Goal: Information Seeking & Learning: Learn about a topic

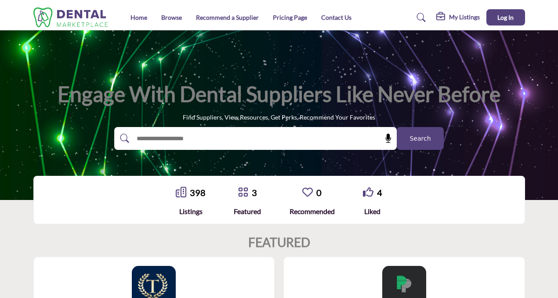
click at [186, 89] on h1 "Engage with Dental Suppliers Like Never Before" at bounding box center [279, 93] width 443 height 27
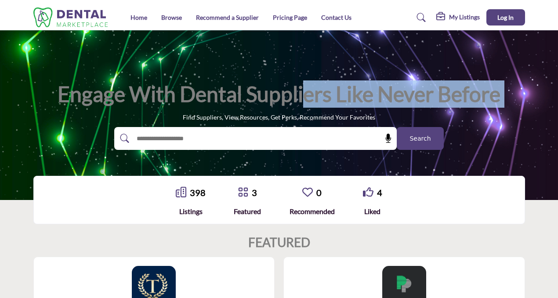
click at [186, 89] on h1 "Engage with Dental Suppliers Like Never Before" at bounding box center [279, 93] width 443 height 27
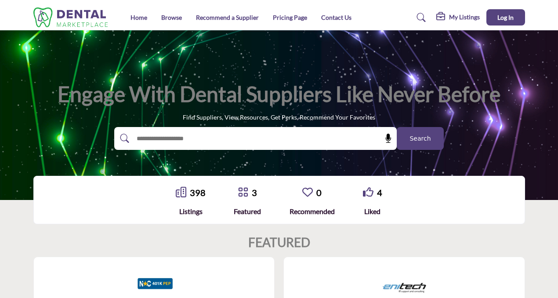
click at [241, 96] on h1 "Engage with Dental Suppliers Like Never Before" at bounding box center [279, 93] width 443 height 27
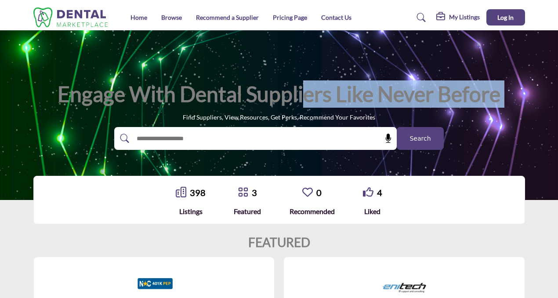
click at [241, 96] on h1 "Engage with Dental Suppliers Like Never Before" at bounding box center [279, 93] width 443 height 27
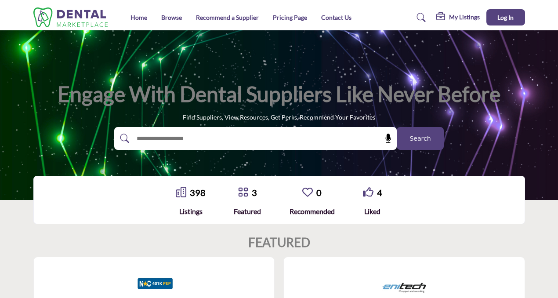
click at [241, 96] on h1 "Engage with Dental Suppliers Like Never Before" at bounding box center [279, 93] width 443 height 27
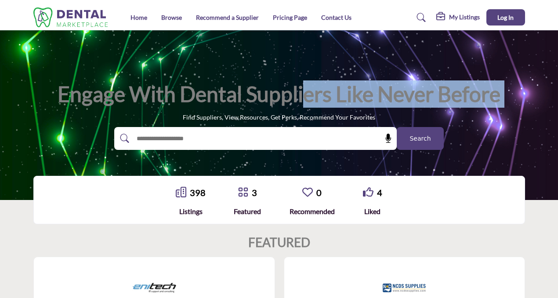
click at [241, 96] on h1 "Engage with Dental Suppliers Like Never Before" at bounding box center [279, 93] width 443 height 27
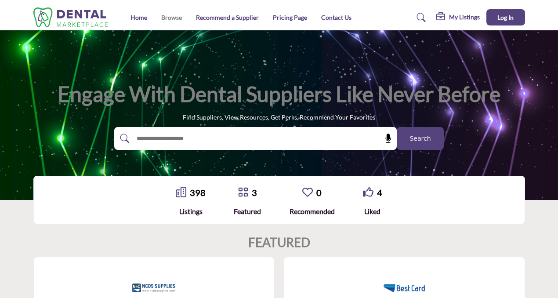
click at [170, 18] on link "Browse" at bounding box center [171, 17] width 21 height 7
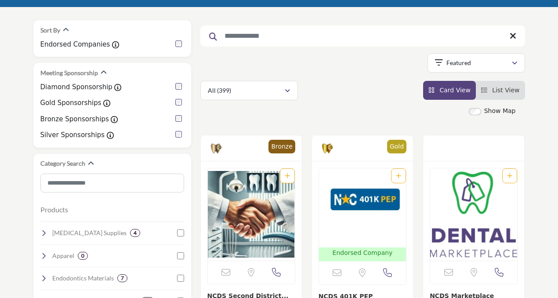
scroll to position [101, 0]
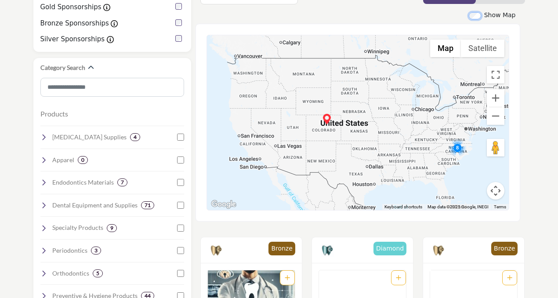
scroll to position [196, 0]
click at [500, 94] on button "Zoom in" at bounding box center [496, 98] width 18 height 18
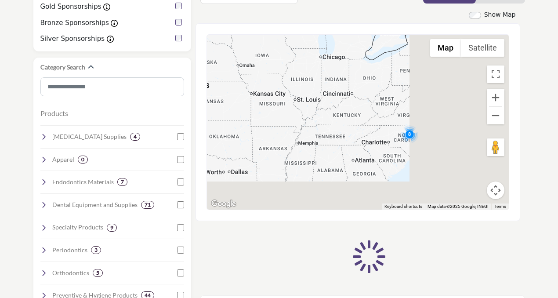
drag, startPoint x: 453, startPoint y: 156, endPoint x: 302, endPoint y: 117, distance: 155.7
click at [302, 118] on div at bounding box center [358, 122] width 302 height 175
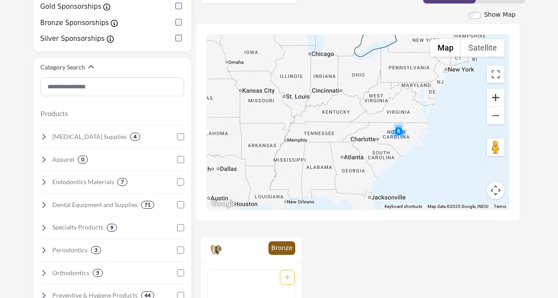
click at [503, 95] on button "Zoom in" at bounding box center [496, 98] width 18 height 18
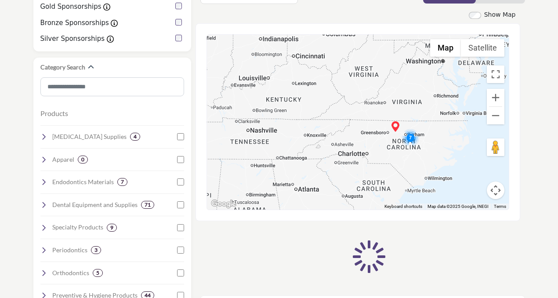
drag, startPoint x: 413, startPoint y: 133, endPoint x: 355, endPoint y: 120, distance: 59.9
click at [355, 120] on div at bounding box center [358, 122] width 302 height 175
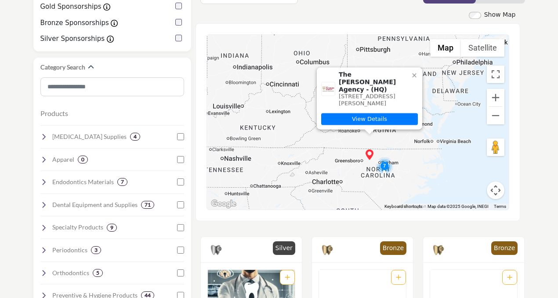
click at [413, 72] on icon at bounding box center [414, 75] width 7 height 7
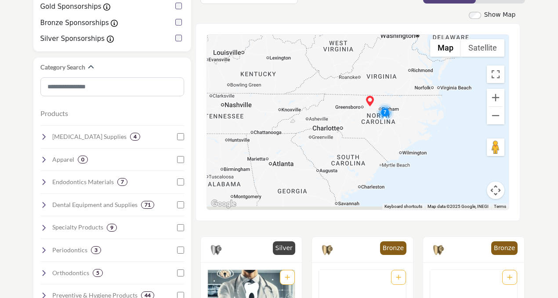
drag, startPoint x: 404, startPoint y: 135, endPoint x: 405, endPoint y: 78, distance: 56.7
click at [405, 78] on div at bounding box center [358, 122] width 302 height 175
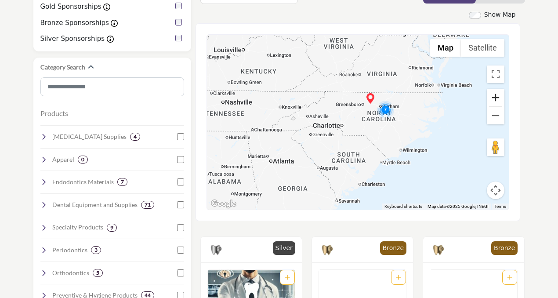
click at [499, 96] on button "Zoom in" at bounding box center [496, 98] width 18 height 18
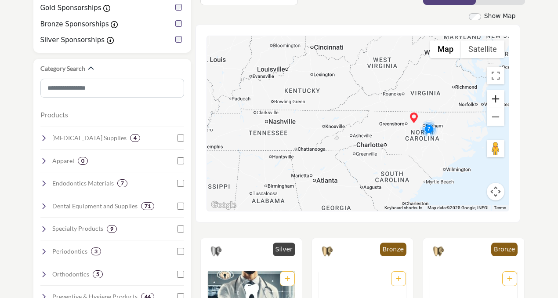
scroll to position [193, 0]
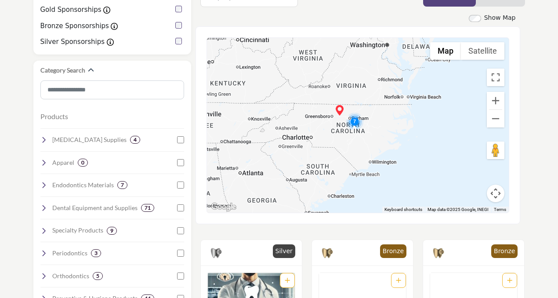
drag, startPoint x: 451, startPoint y: 132, endPoint x: 376, endPoint y: 123, distance: 75.7
click at [376, 123] on div at bounding box center [358, 125] width 302 height 175
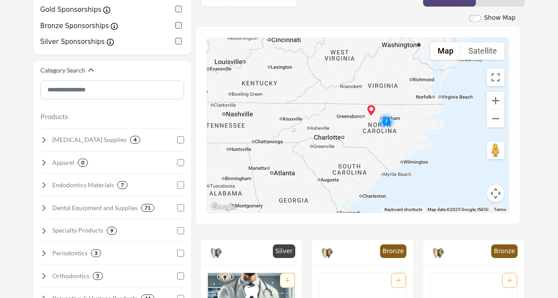
drag, startPoint x: 376, startPoint y: 123, endPoint x: 420, endPoint y: 122, distance: 44.4
click at [420, 123] on div at bounding box center [358, 125] width 302 height 175
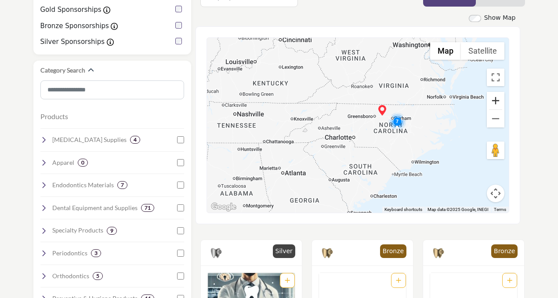
click at [503, 99] on button "Zoom in" at bounding box center [496, 101] width 18 height 18
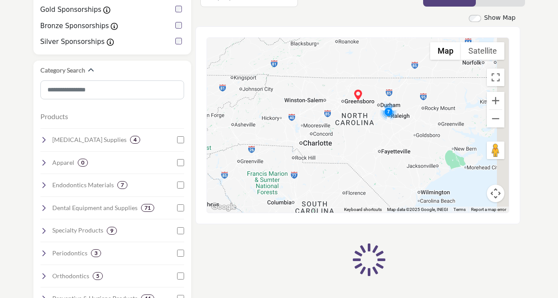
drag, startPoint x: 429, startPoint y: 153, endPoint x: 377, endPoint y: 146, distance: 53.2
click at [377, 146] on div at bounding box center [358, 125] width 302 height 175
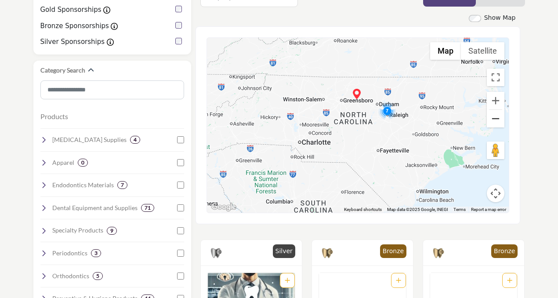
click at [497, 116] on button "Zoom out" at bounding box center [496, 119] width 18 height 18
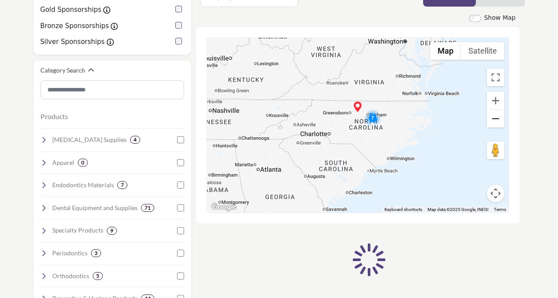
click at [497, 116] on button "Zoom out" at bounding box center [496, 119] width 18 height 18
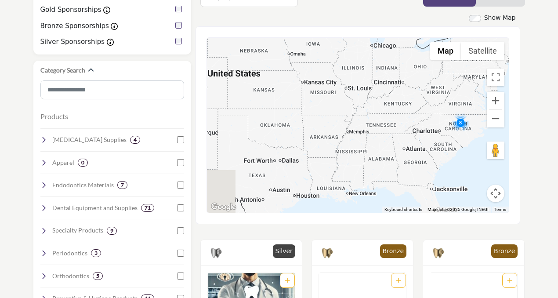
drag, startPoint x: 381, startPoint y: 136, endPoint x: 482, endPoint y: 138, distance: 100.6
click at [482, 138] on div at bounding box center [358, 125] width 302 height 175
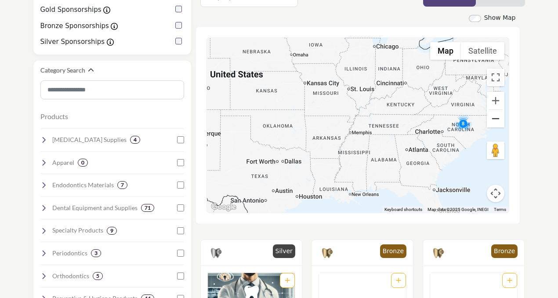
click at [495, 114] on button "Zoom out" at bounding box center [496, 119] width 18 height 18
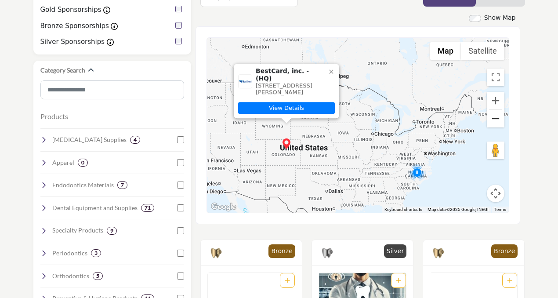
click at [494, 116] on button "Zoom out" at bounding box center [496, 119] width 18 height 18
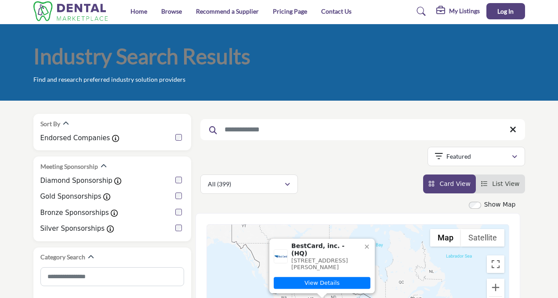
scroll to position [0, 0]
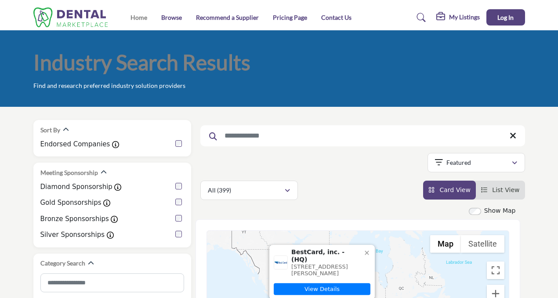
click at [139, 15] on link "Home" at bounding box center [138, 17] width 17 height 7
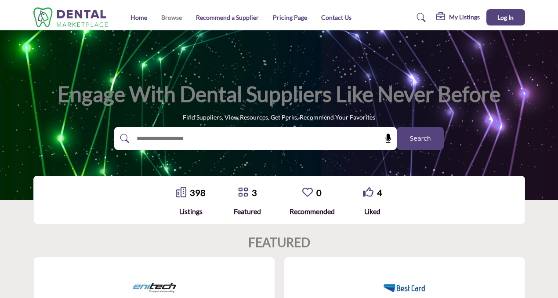
click at [168, 19] on link "Browse" at bounding box center [171, 17] width 21 height 7
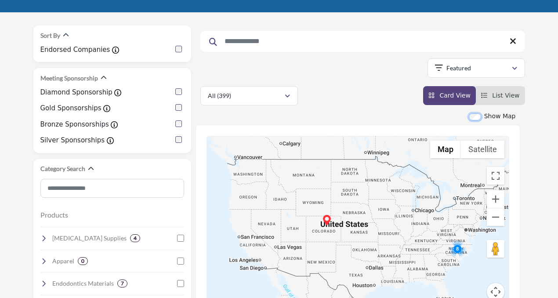
scroll to position [88, 0]
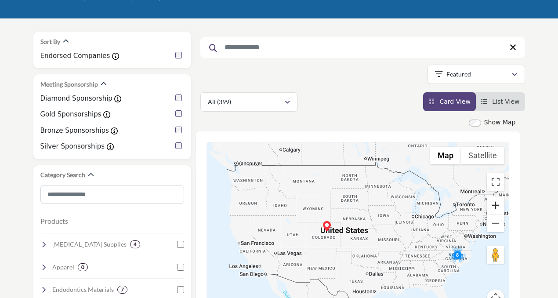
click at [500, 202] on button "Zoom in" at bounding box center [496, 205] width 18 height 18
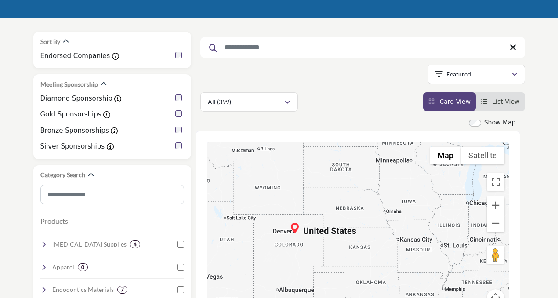
drag, startPoint x: 332, startPoint y: 200, endPoint x: 315, endPoint y: 190, distance: 19.1
click at [315, 190] on div at bounding box center [358, 229] width 302 height 175
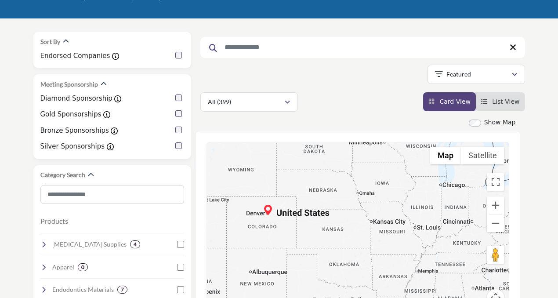
drag, startPoint x: 413, startPoint y: 238, endPoint x: 241, endPoint y: 170, distance: 184.2
click at [241, 170] on div at bounding box center [358, 229] width 302 height 175
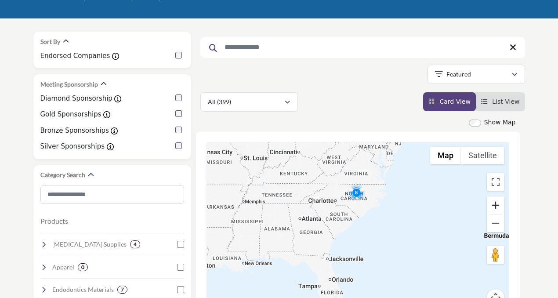
click at [501, 207] on button "Zoom in" at bounding box center [496, 205] width 18 height 18
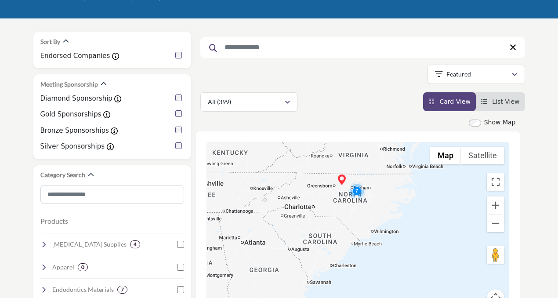
drag, startPoint x: 390, startPoint y: 179, endPoint x: 391, endPoint y: 220, distance: 40.9
click at [391, 220] on div at bounding box center [358, 229] width 302 height 175
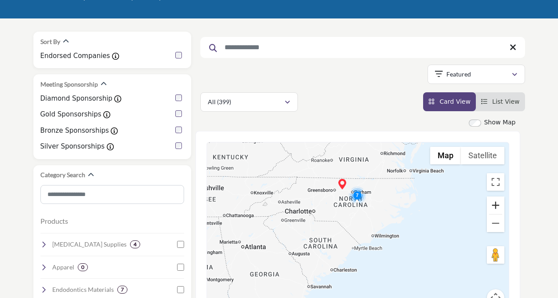
click at [500, 201] on button "Zoom in" at bounding box center [496, 205] width 18 height 18
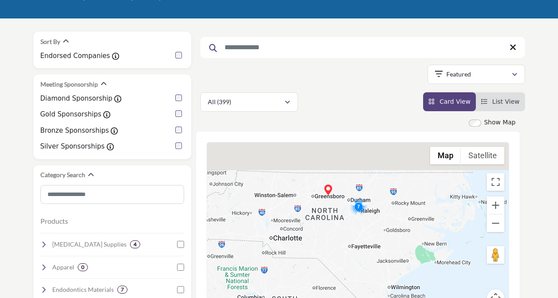
drag, startPoint x: 423, startPoint y: 210, endPoint x: 425, endPoint y: 257, distance: 47.5
click at [425, 257] on div at bounding box center [358, 229] width 302 height 175
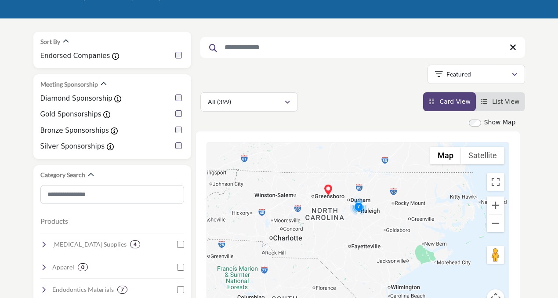
click at [356, 206] on img "Cluster of 7 locations (3 HQ, 4 Branches)\aClick to view companies" at bounding box center [359, 207] width 18 height 18
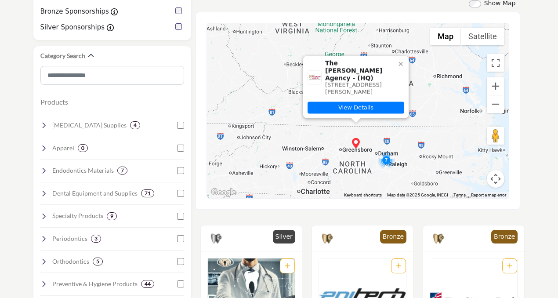
scroll to position [214, 0]
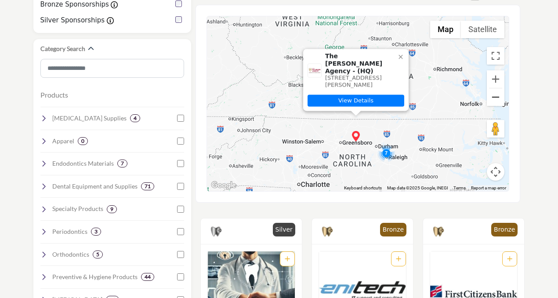
click at [496, 97] on button "Zoom out" at bounding box center [496, 97] width 18 height 18
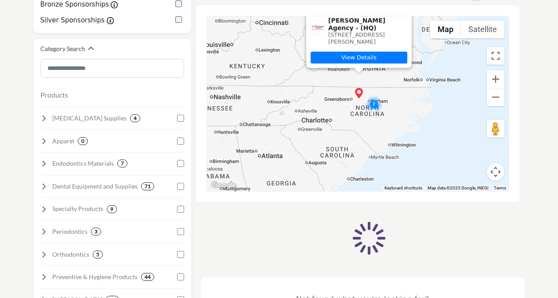
drag, startPoint x: 438, startPoint y: 123, endPoint x: 440, endPoint y: 98, distance: 26.0
click at [440, 98] on div "To navigate, press the arrow keys. The Peterson Agency - (HQ) 257 South Graham …" at bounding box center [358, 103] width 302 height 175
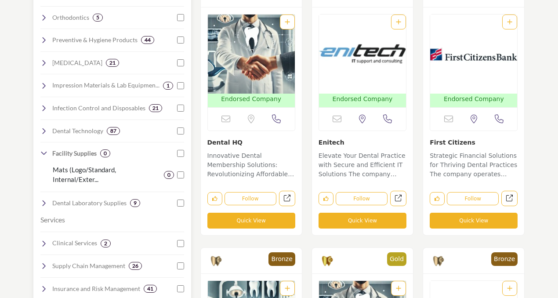
scroll to position [463, 0]
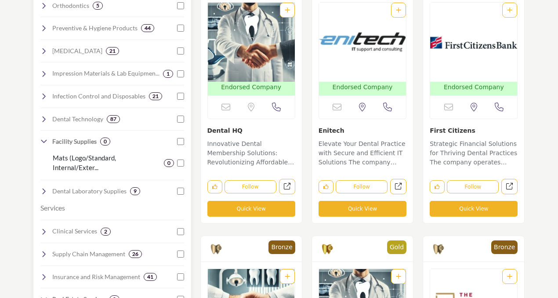
click at [43, 143] on icon at bounding box center [43, 141] width 7 height 7
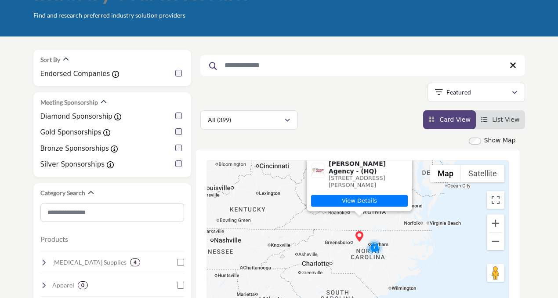
scroll to position [0, 0]
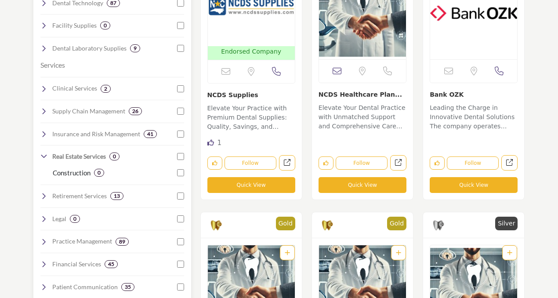
scroll to position [578, 0]
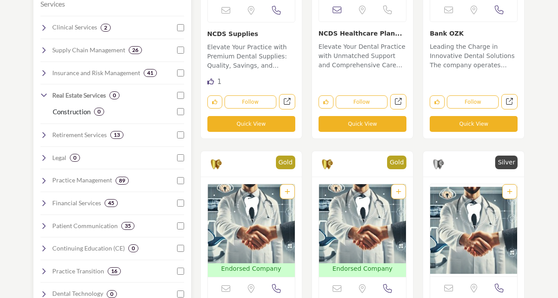
scroll to position [642, 0]
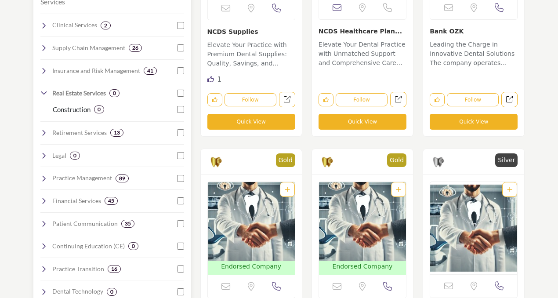
click at [45, 93] on icon at bounding box center [43, 93] width 7 height 7
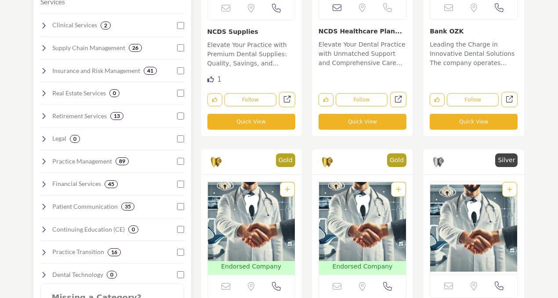
click at [43, 70] on icon at bounding box center [43, 70] width 7 height 7
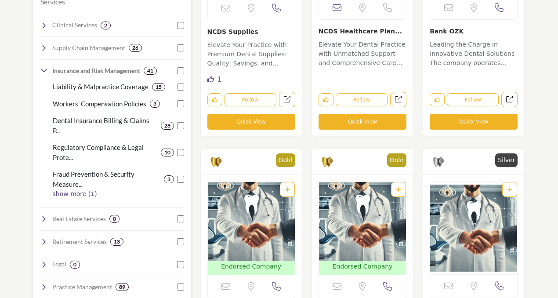
click at [46, 69] on icon at bounding box center [43, 70] width 7 height 7
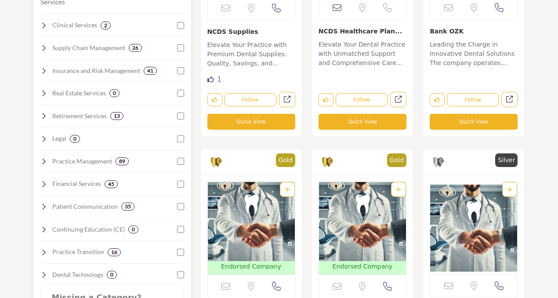
click at [45, 96] on icon at bounding box center [43, 93] width 7 height 7
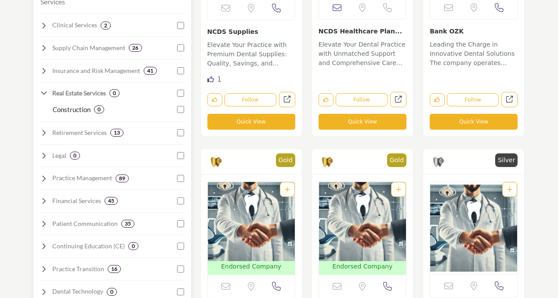
click at [45, 96] on icon at bounding box center [43, 93] width 7 height 7
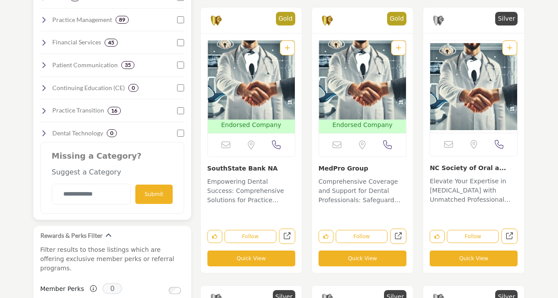
scroll to position [790, 0]
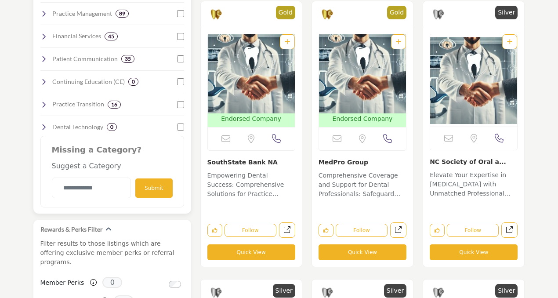
click at [44, 126] on icon at bounding box center [43, 126] width 7 height 7
click at [43, 123] on icon at bounding box center [43, 126] width 7 height 7
click at [42, 124] on icon at bounding box center [43, 126] width 7 height 7
click at [41, 103] on icon at bounding box center [43, 104] width 7 height 7
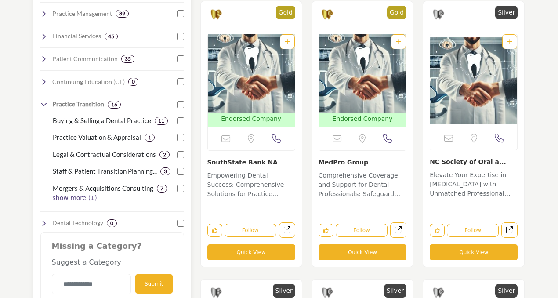
click at [43, 105] on icon at bounding box center [43, 104] width 7 height 7
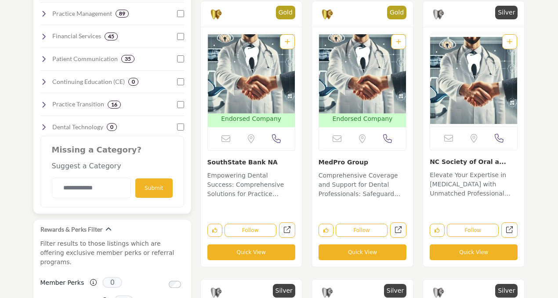
click at [46, 126] on icon at bounding box center [43, 126] width 7 height 7
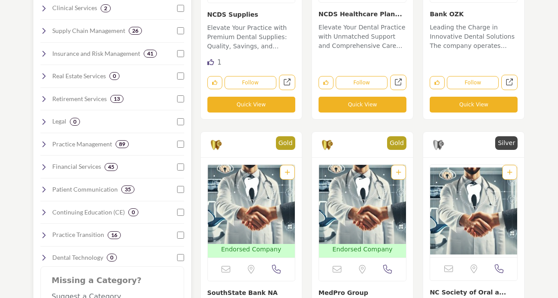
scroll to position [655, 0]
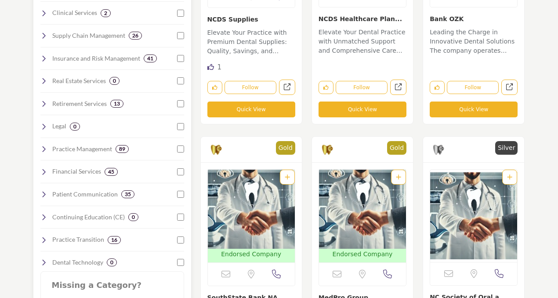
click at [45, 216] on icon at bounding box center [43, 217] width 7 height 7
click at [41, 216] on icon at bounding box center [43, 217] width 7 height 7
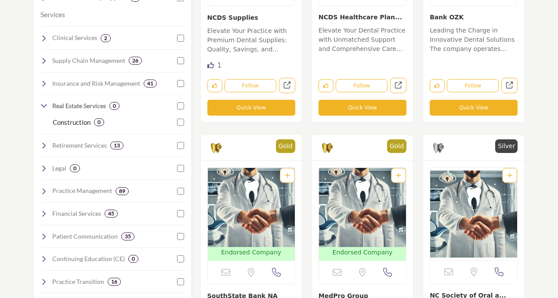
scroll to position [640, 0]
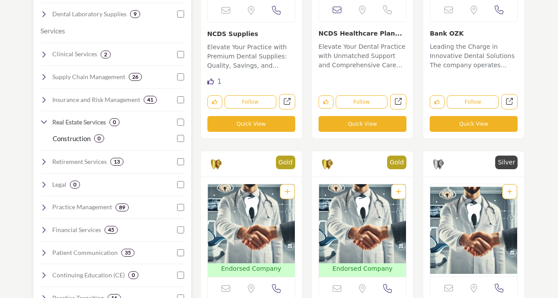
click at [47, 120] on icon at bounding box center [43, 122] width 7 height 7
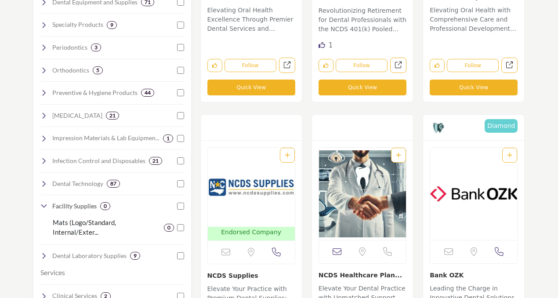
scroll to position [394, 0]
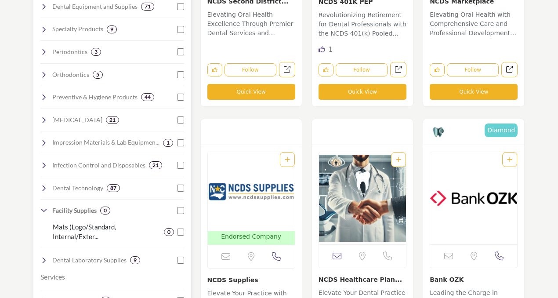
click at [44, 209] on icon at bounding box center [43, 210] width 7 height 7
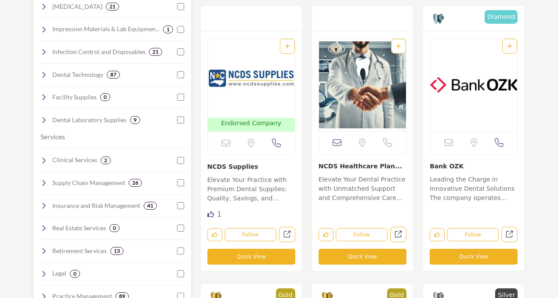
scroll to position [459, 0]
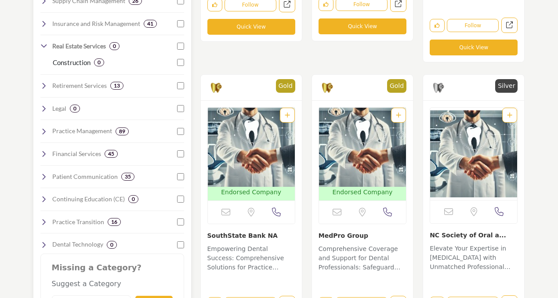
scroll to position [715, 0]
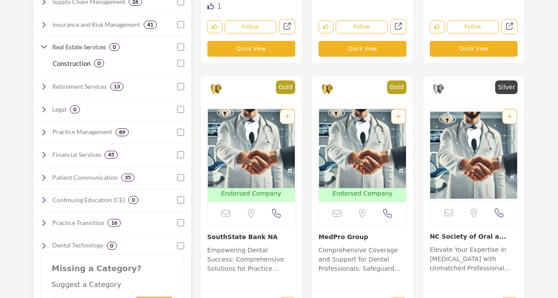
click at [45, 47] on icon at bounding box center [43, 46] width 7 height 7
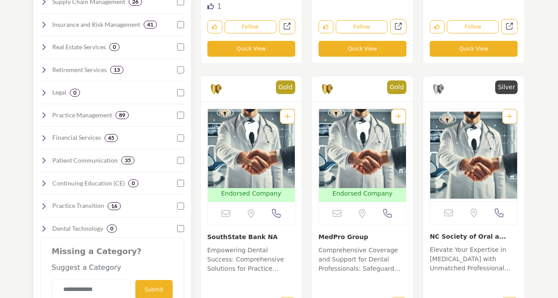
click at [43, 227] on icon at bounding box center [43, 228] width 7 height 7
click at [44, 199] on div "Practice Transition 16" at bounding box center [112, 202] width 144 height 16
click at [44, 203] on icon at bounding box center [43, 206] width 7 height 7
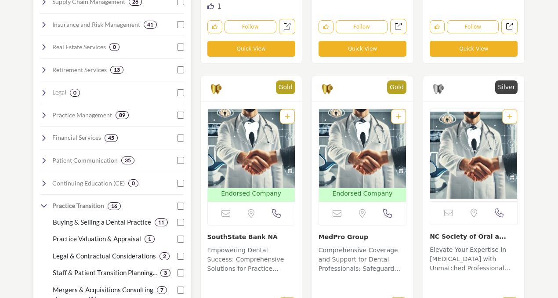
click at [44, 203] on icon at bounding box center [43, 206] width 7 height 7
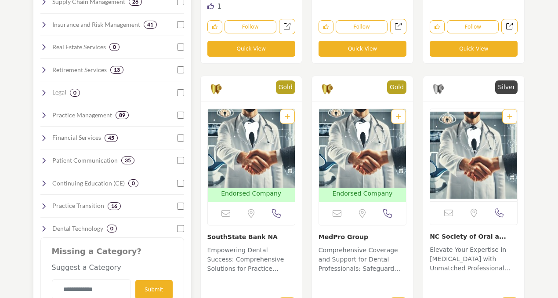
click at [42, 175] on div "Continuing Education (CE) 0" at bounding box center [112, 180] width 144 height 16
click at [42, 181] on icon at bounding box center [43, 183] width 7 height 7
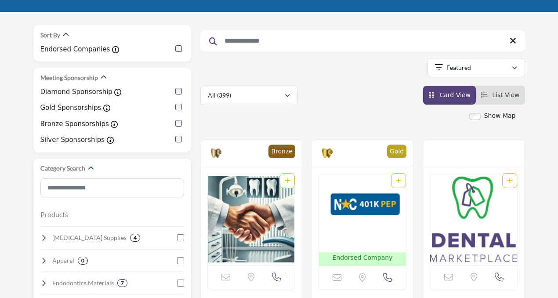
scroll to position [0, 0]
